Goal: Task Accomplishment & Management: Manage account settings

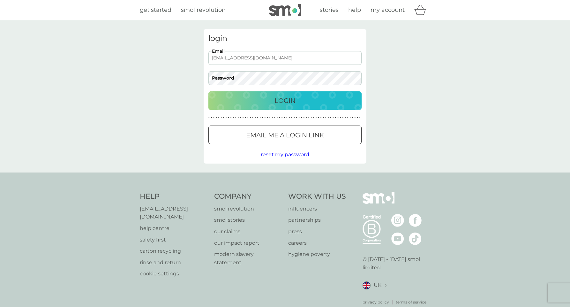
type input "[EMAIL_ADDRESS][DOMAIN_NAME]"
click at [285, 100] on button "Login" at bounding box center [284, 100] width 153 height 19
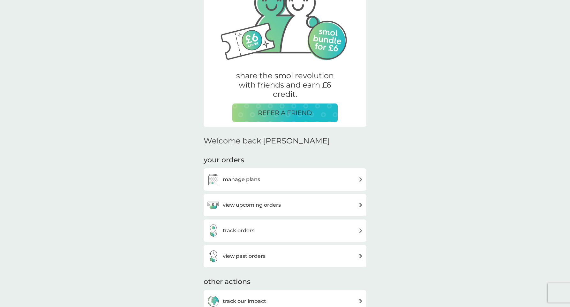
scroll to position [190, 0]
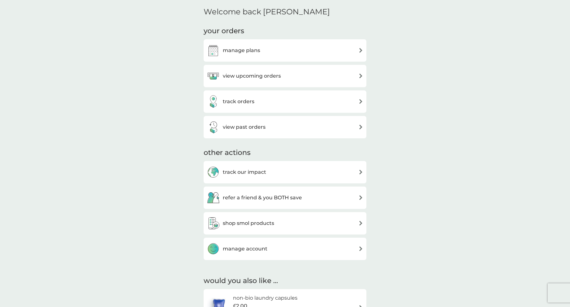
click at [271, 53] on div "manage plans" at bounding box center [285, 50] width 156 height 13
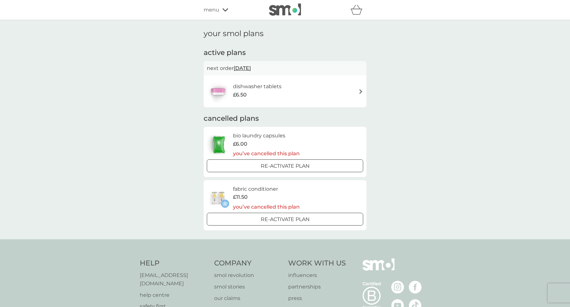
click at [272, 84] on h6 "dishwasher tablets" at bounding box center [257, 86] width 49 height 8
